Goal: Task Accomplishment & Management: Manage account settings

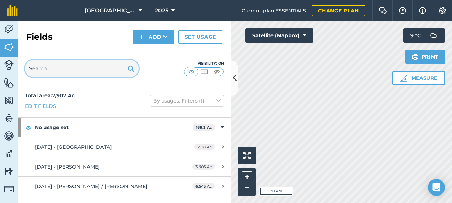
click at [80, 68] on input "text" at bounding box center [82, 68] width 114 height 17
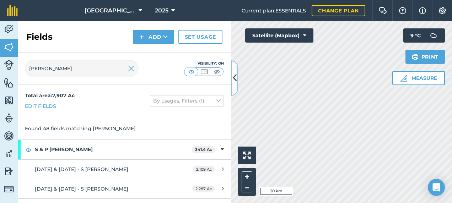
click at [234, 75] on icon at bounding box center [235, 78] width 4 height 12
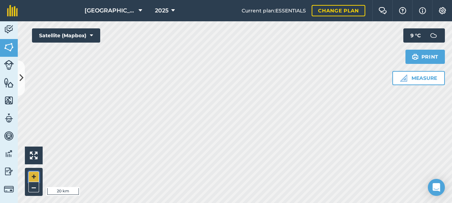
click at [34, 175] on button "+" at bounding box center [33, 177] width 11 height 11
click at [35, 173] on button "+" at bounding box center [33, 177] width 11 height 11
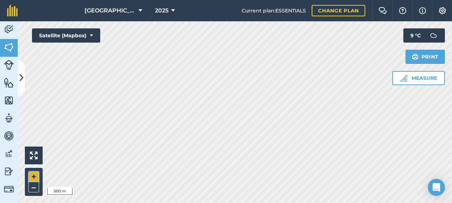
click at [30, 176] on button "+" at bounding box center [33, 177] width 11 height 11
click at [23, 73] on button at bounding box center [21, 78] width 7 height 36
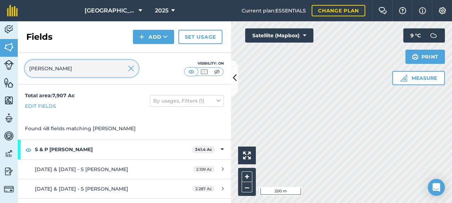
drag, startPoint x: 64, startPoint y: 69, endPoint x: 11, endPoint y: 70, distance: 52.6
click at [11, 70] on div "Activity Fields Livestock Features Maps Team Vehicles Data Reporting Billing Tu…" at bounding box center [226, 112] width 452 height 182
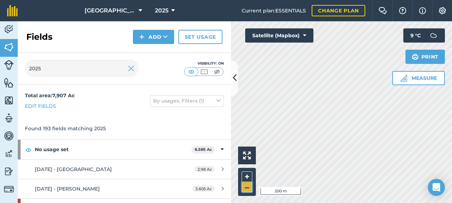
click at [247, 190] on button "–" at bounding box center [247, 187] width 11 height 10
click at [237, 83] on button at bounding box center [234, 78] width 7 height 36
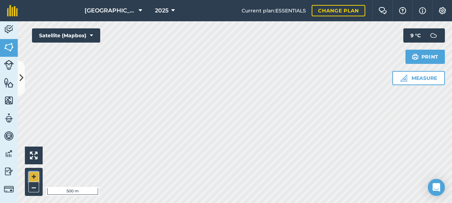
click at [30, 174] on button "+" at bounding box center [33, 177] width 11 height 11
click at [24, 70] on button at bounding box center [21, 78] width 7 height 36
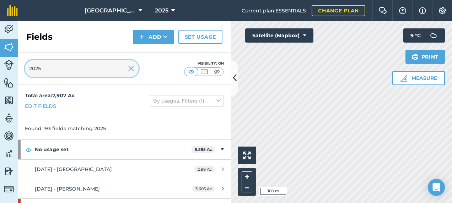
drag, startPoint x: 52, startPoint y: 67, endPoint x: 7, endPoint y: 72, distance: 45.4
click at [8, 72] on div "Activity Fields Livestock Features Maps Team Vehicles Data Reporting Billing Tu…" at bounding box center [226, 112] width 452 height 182
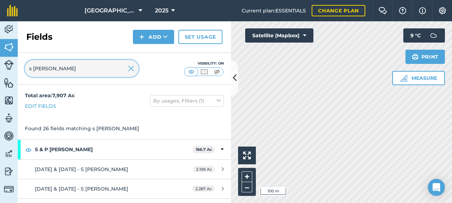
drag, startPoint x: 62, startPoint y: 69, endPoint x: -1, endPoint y: 74, distance: 63.4
click at [0, 74] on html "Footlands Farm 2025 Current plan : ESSENTIALS Change plan Farm Chat Help Info S…" at bounding box center [226, 101] width 452 height 203
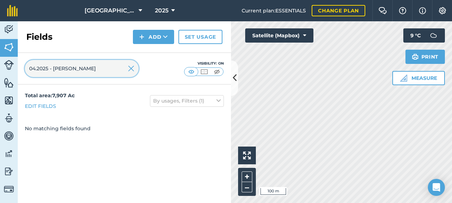
click at [37, 68] on input "04.2025 - [PERSON_NAME]" at bounding box center [82, 68] width 114 height 17
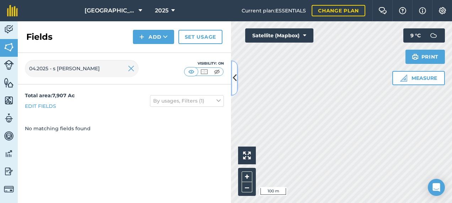
click at [234, 84] on button at bounding box center [234, 78] width 7 height 36
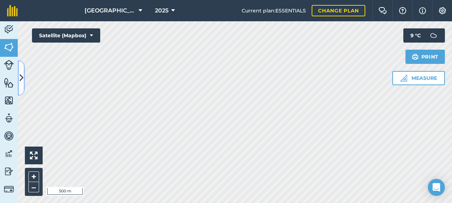
click at [22, 72] on icon at bounding box center [22, 78] width 4 height 12
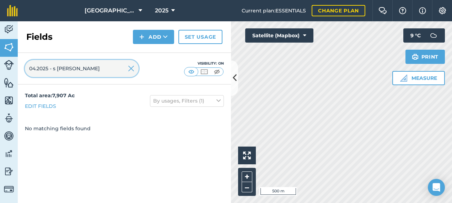
drag, startPoint x: 88, startPoint y: 69, endPoint x: 0, endPoint y: 72, distance: 88.2
click at [0, 72] on html "Footlands Farm 2025 Current plan : ESSENTIALS Change plan Farm Chat Help Info S…" at bounding box center [226, 101] width 452 height 203
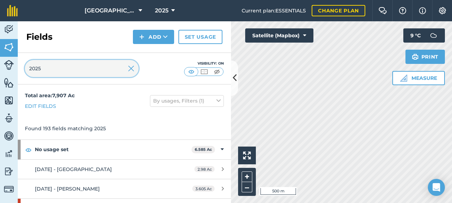
type input "2025"
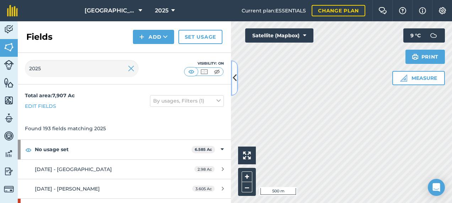
click at [233, 87] on button at bounding box center [234, 78] width 7 height 36
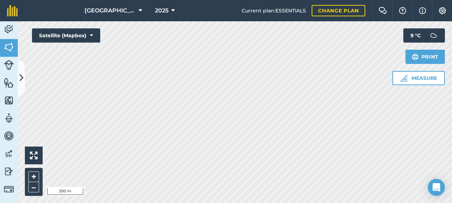
click at [216, 203] on html "Footlands Farm 2025 Current plan : ESSENTIALS Change plan Farm Chat Help Info S…" at bounding box center [226, 101] width 452 height 203
click at [20, 82] on icon at bounding box center [22, 78] width 4 height 12
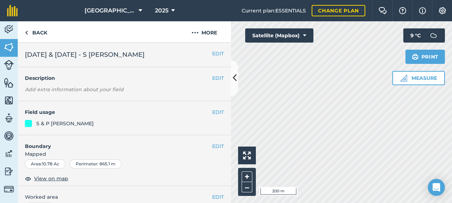
click at [205, 56] on h2 "[DATE] & [DATE] - S [PERSON_NAME]" at bounding box center [118, 55] width 187 height 10
click at [212, 54] on button "EDIT" at bounding box center [218, 54] width 12 height 8
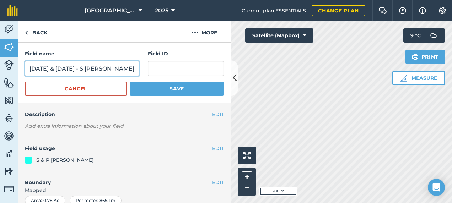
drag, startPoint x: 102, startPoint y: 68, endPoint x: 27, endPoint y: 65, distance: 75.0
click at [27, 65] on input "[DATE] & [DATE] - S [PERSON_NAME]" at bounding box center [82, 68] width 114 height 15
type input "S [PERSON_NAME]"
click at [130, 82] on button "Save" at bounding box center [177, 89] width 94 height 14
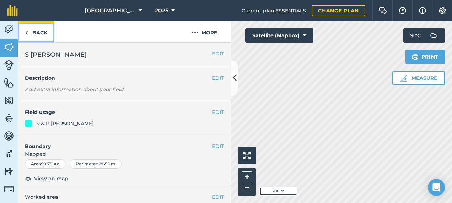
click at [34, 34] on link "Back" at bounding box center [36, 31] width 37 height 21
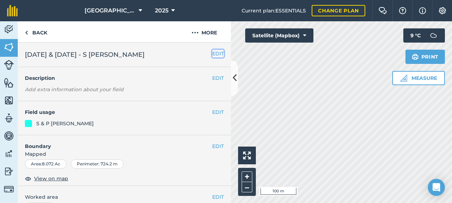
click at [215, 55] on button "EDIT" at bounding box center [218, 54] width 12 height 8
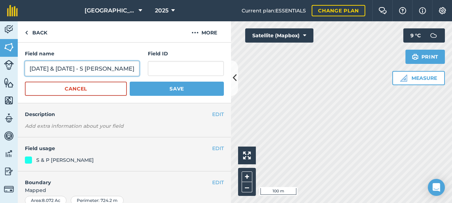
drag, startPoint x: 131, startPoint y: 69, endPoint x: 9, endPoint y: 76, distance: 123.1
click at [9, 76] on div "Activity Fields Livestock Features Maps Team Vehicles Data Reporting Billing Tu…" at bounding box center [226, 112] width 452 height 182
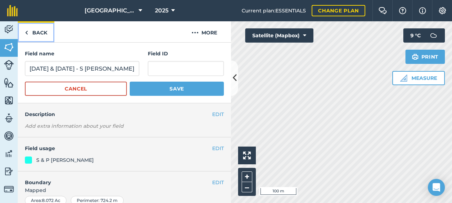
click at [42, 32] on link "Back" at bounding box center [36, 31] width 37 height 21
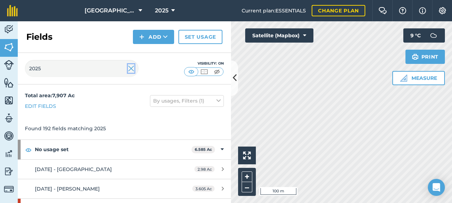
click at [130, 72] on img at bounding box center [131, 68] width 6 height 9
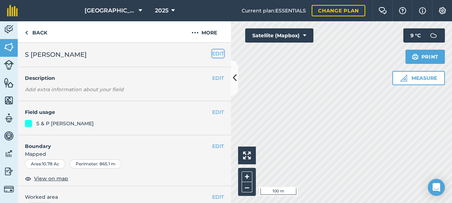
click at [217, 51] on button "EDIT" at bounding box center [218, 54] width 12 height 8
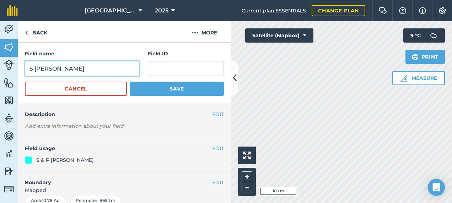
click at [29, 70] on input "S [PERSON_NAME]" at bounding box center [82, 68] width 114 height 15
paste input "[DATE] & [DATE] - S [PERSON_NAME]"
type input "[DATE] & [DATE] - S [PERSON_NAME]"
click at [130, 82] on button "Save" at bounding box center [177, 89] width 94 height 14
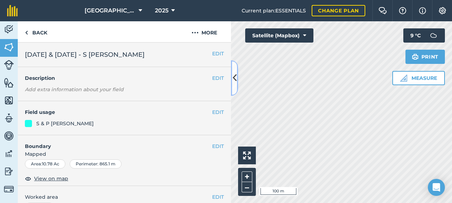
click at [232, 90] on button at bounding box center [234, 78] width 7 height 36
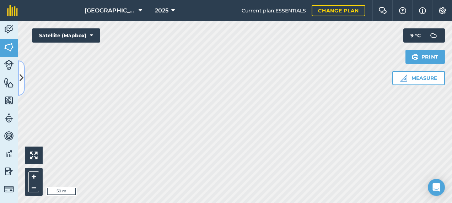
click at [21, 79] on icon at bounding box center [22, 78] width 4 height 12
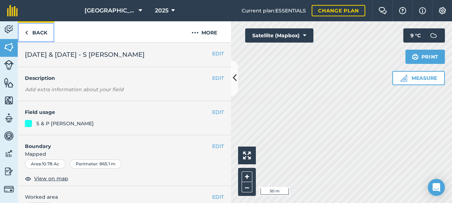
click at [38, 33] on link "Back" at bounding box center [36, 31] width 37 height 21
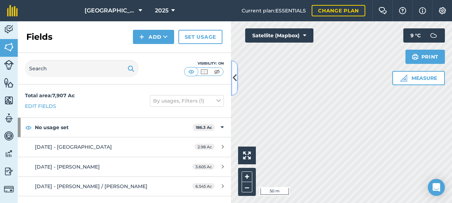
click at [234, 86] on button at bounding box center [234, 78] width 7 height 36
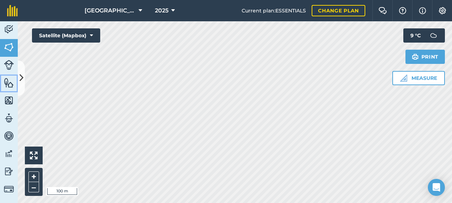
click at [17, 81] on link "Features" at bounding box center [9, 84] width 18 height 18
click at [11, 47] on img at bounding box center [9, 47] width 10 height 11
click at [20, 69] on button at bounding box center [21, 78] width 7 height 36
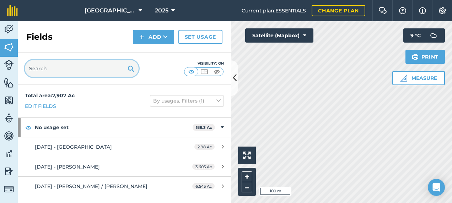
click at [43, 72] on input "text" at bounding box center [82, 68] width 114 height 17
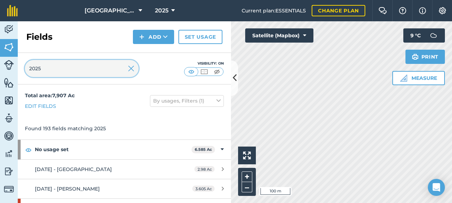
type input "2025"
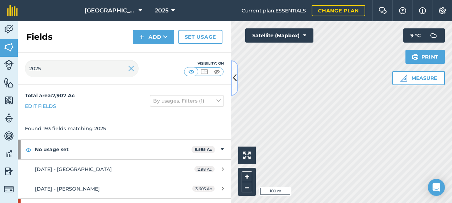
click at [238, 87] on button at bounding box center [234, 78] width 7 height 36
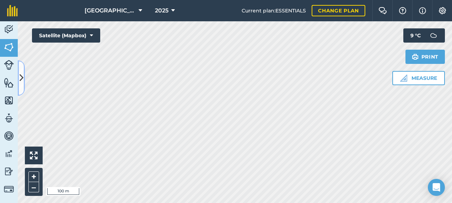
click at [22, 71] on button at bounding box center [21, 78] width 7 height 36
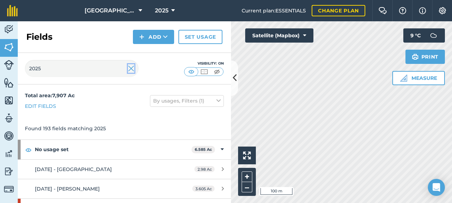
click at [131, 69] on img at bounding box center [131, 68] width 6 height 9
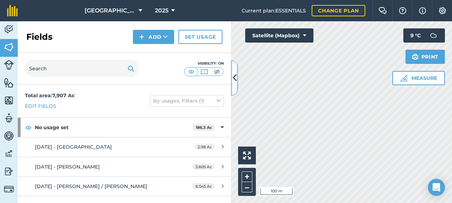
click at [235, 77] on icon at bounding box center [235, 78] width 4 height 12
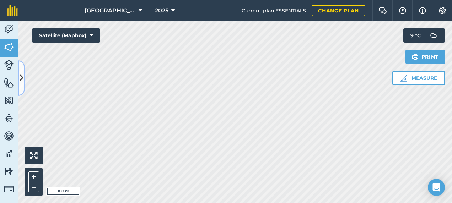
click at [23, 74] on icon at bounding box center [22, 78] width 4 height 12
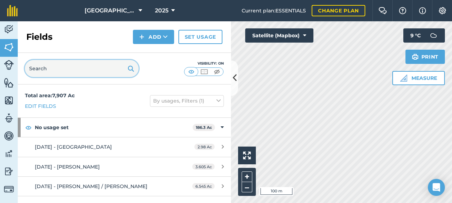
click at [44, 71] on input "text" at bounding box center [82, 68] width 114 height 17
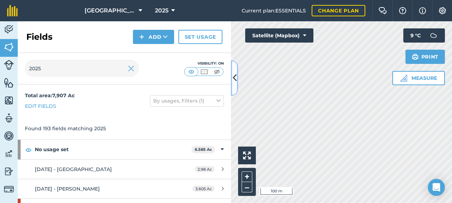
click at [235, 85] on button at bounding box center [234, 78] width 7 height 36
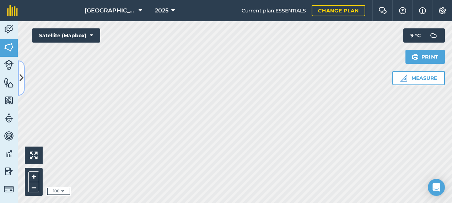
click at [18, 81] on button at bounding box center [21, 78] width 7 height 36
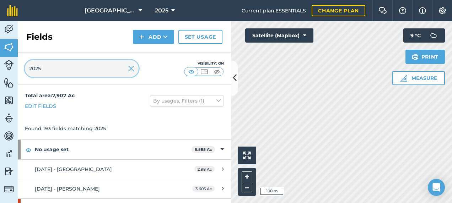
click at [66, 72] on input "2025" at bounding box center [82, 68] width 114 height 17
drag, startPoint x: 58, startPoint y: 70, endPoint x: 4, endPoint y: 69, distance: 54.7
click at [4, 69] on div "Activity Fields Livestock Features Maps Team Vehicles Data Reporting Billing Tu…" at bounding box center [226, 112] width 452 height 182
type input "2025"
drag, startPoint x: 131, startPoint y: 71, endPoint x: 205, endPoint y: 77, distance: 74.5
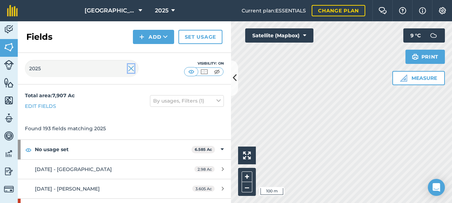
click at [131, 70] on img at bounding box center [131, 68] width 6 height 9
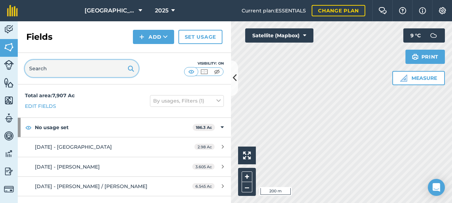
click at [101, 65] on input "text" at bounding box center [82, 68] width 114 height 17
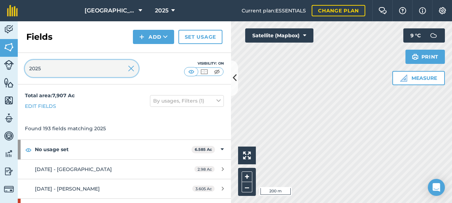
type input "2025"
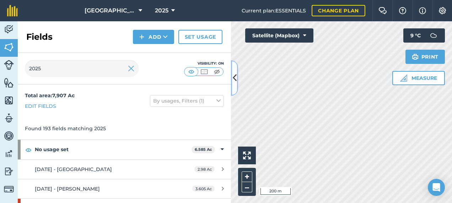
click at [236, 84] on button at bounding box center [234, 78] width 7 height 36
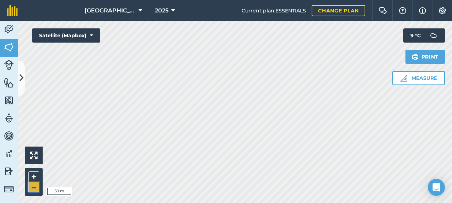
click at [29, 189] on button "–" at bounding box center [33, 187] width 11 height 10
click at [33, 188] on button "–" at bounding box center [33, 187] width 11 height 10
click at [22, 78] on icon at bounding box center [22, 78] width 4 height 12
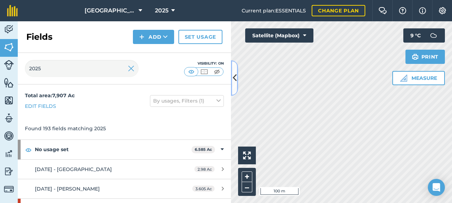
click at [236, 80] on icon at bounding box center [235, 78] width 4 height 12
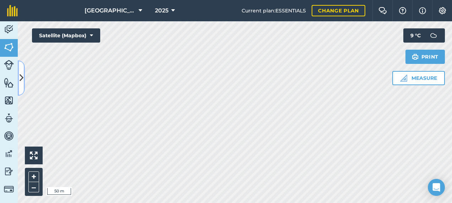
click at [22, 76] on icon at bounding box center [22, 78] width 4 height 12
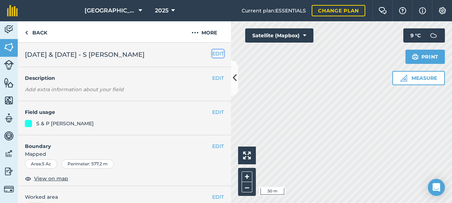
click at [212, 53] on button "EDIT" at bounding box center [218, 54] width 12 height 8
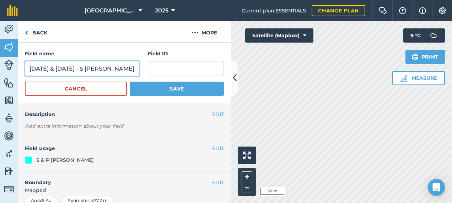
click at [95, 68] on input "[DATE] & [DATE] - S [PERSON_NAME]" at bounding box center [82, 68] width 114 height 15
type input "[DATE] & [DATE]. - S [PERSON_NAME]"
click at [130, 82] on button "Save" at bounding box center [177, 89] width 94 height 14
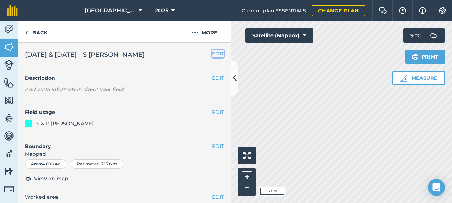
click at [213, 54] on button "EDIT" at bounding box center [218, 54] width 12 height 8
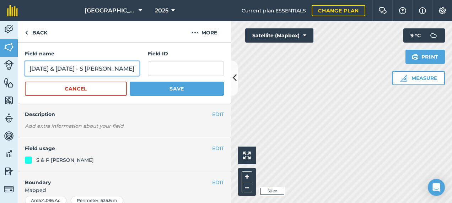
drag, startPoint x: 94, startPoint y: 68, endPoint x: 97, endPoint y: 74, distance: 6.5
click at [95, 69] on input "[DATE] & [DATE] - S [PERSON_NAME]" at bounding box center [82, 68] width 114 height 15
type input "[DATE] & [DATE]. - S [PERSON_NAME]"
click at [130, 82] on button "Save" at bounding box center [177, 89] width 94 height 14
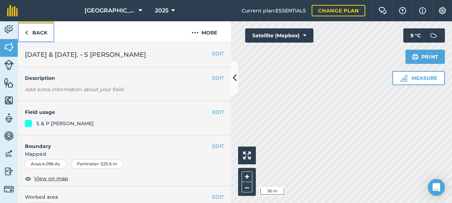
click at [38, 30] on link "Back" at bounding box center [36, 31] width 37 height 21
click at [39, 34] on link "Back" at bounding box center [36, 31] width 37 height 21
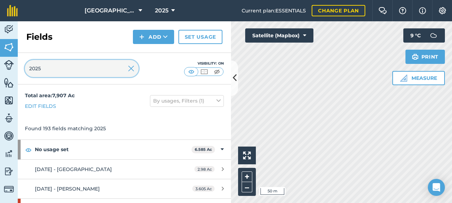
click at [63, 68] on input "2025" at bounding box center [82, 68] width 114 height 17
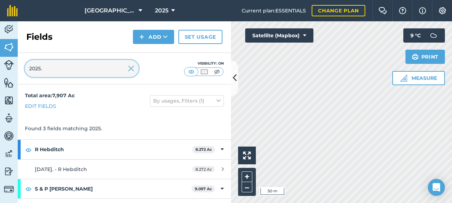
type input "2025."
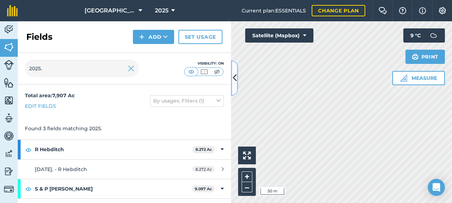
click at [235, 77] on icon at bounding box center [235, 78] width 4 height 12
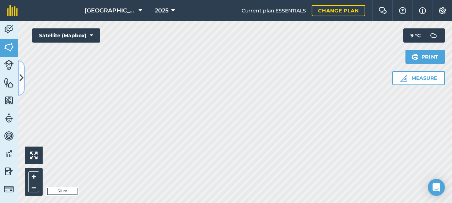
click at [23, 78] on icon at bounding box center [22, 78] width 4 height 12
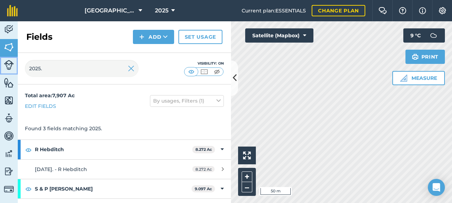
click at [10, 68] on img at bounding box center [9, 65] width 10 height 10
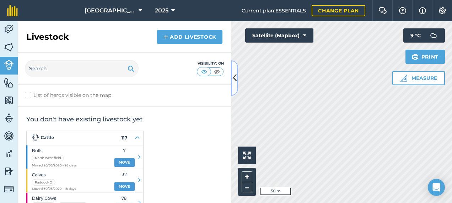
click at [234, 83] on icon at bounding box center [235, 78] width 4 height 12
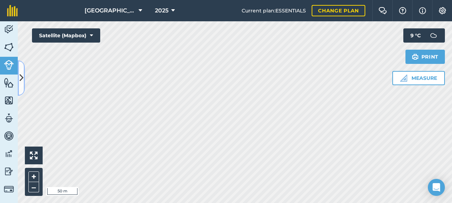
click at [22, 86] on button at bounding box center [21, 78] width 7 height 36
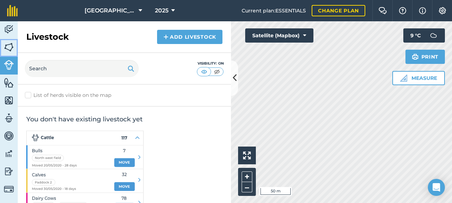
click at [4, 49] on link "Fields" at bounding box center [9, 48] width 18 height 18
